Goal: Find specific page/section: Find specific page/section

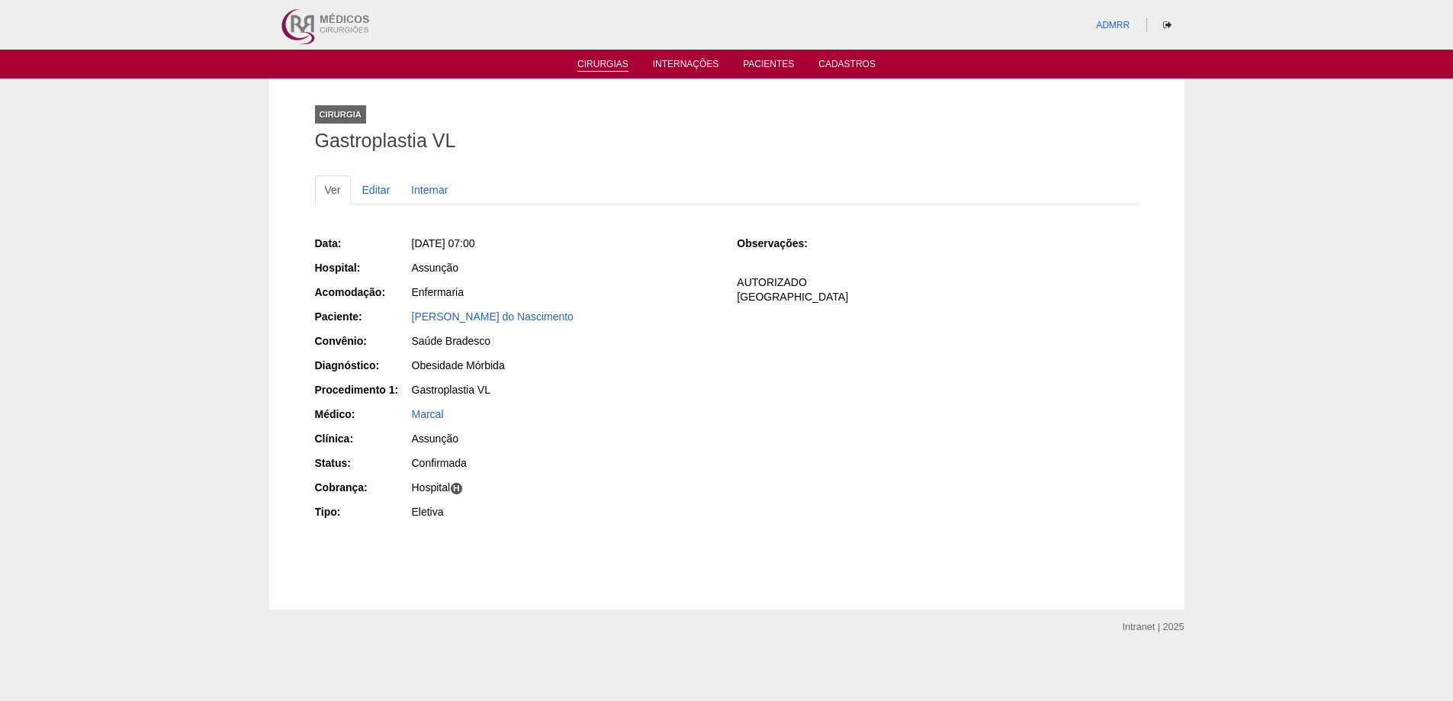
click at [598, 66] on link "Cirurgias" at bounding box center [602, 65] width 51 height 13
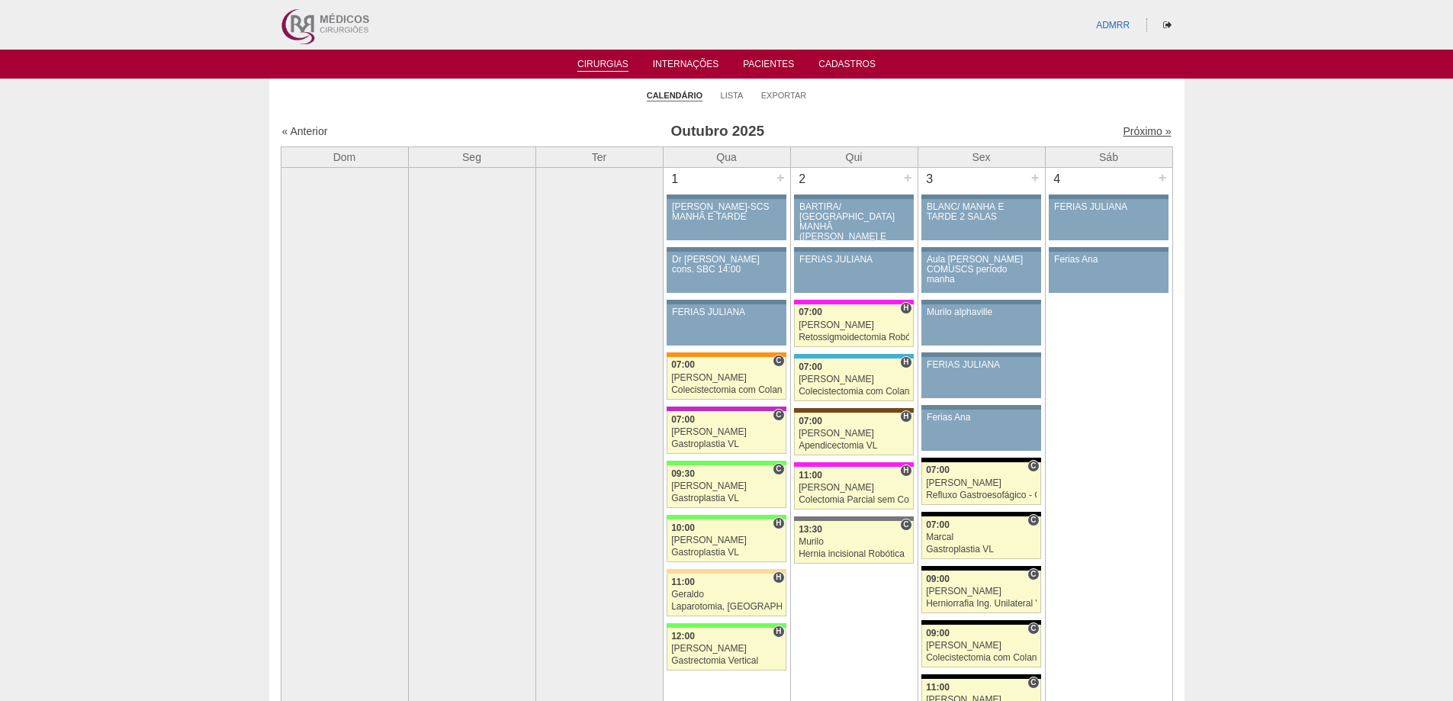
click at [1132, 135] on link "Próximo »" at bounding box center [1146, 131] width 48 height 12
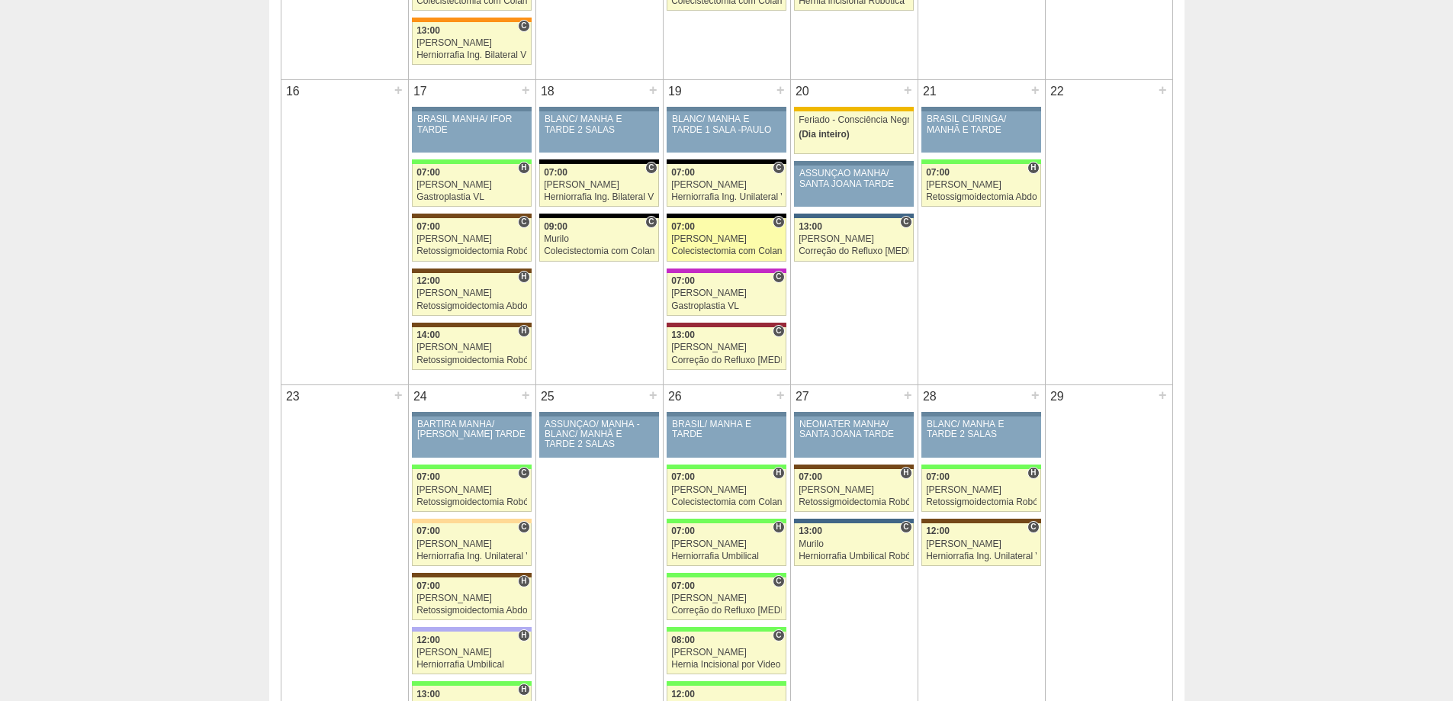
scroll to position [1525, 0]
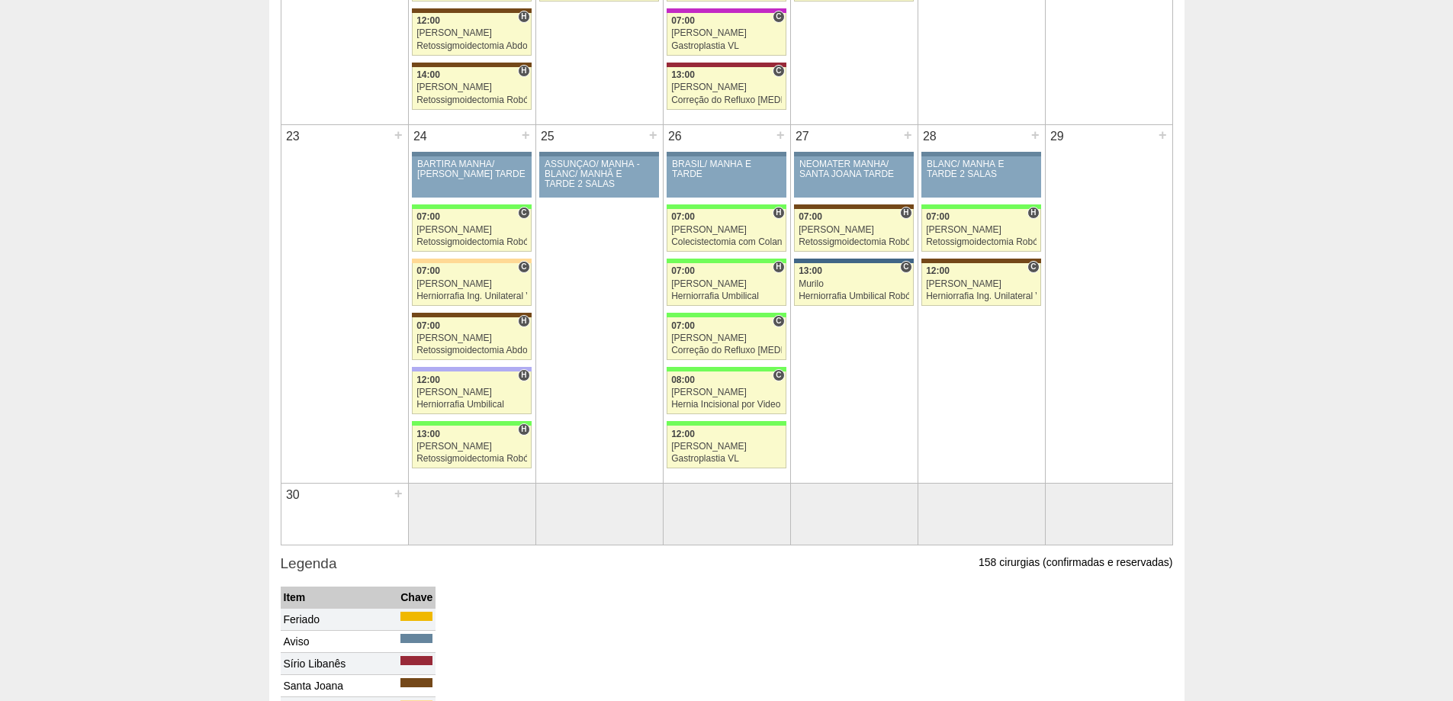
drag, startPoint x: 559, startPoint y: 560, endPoint x: 556, endPoint y: 551, distance: 9.6
click at [558, 560] on h3 "Legenda" at bounding box center [727, 564] width 892 height 22
click at [702, 336] on div "Paulo Regina" at bounding box center [726, 338] width 111 height 10
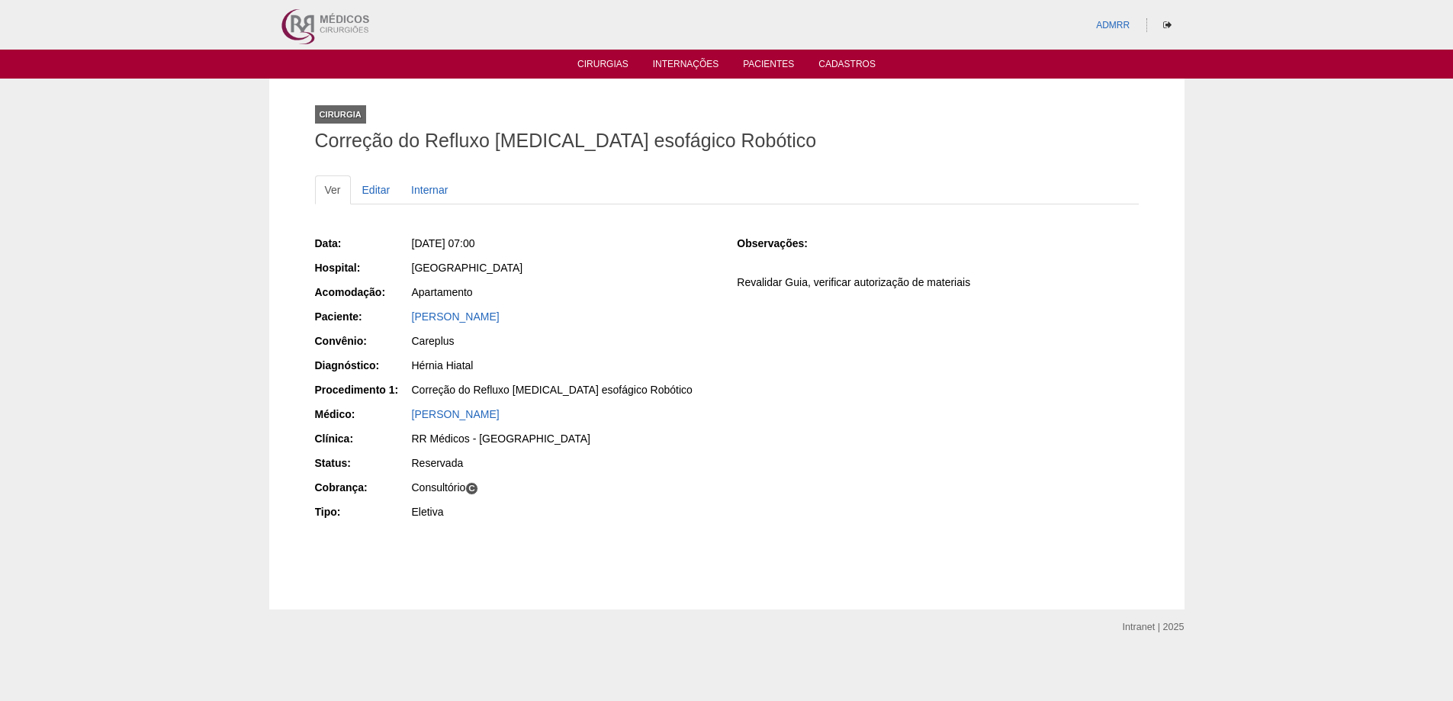
drag, startPoint x: 413, startPoint y: 388, endPoint x: 673, endPoint y: 396, distance: 259.4
click at [673, 396] on div "Correção do Refluxo gastro esofágico Robótico" at bounding box center [564, 389] width 304 height 15
copy div "Correção do Refluxo gastro esofágico Robótico"
